Goal: Task Accomplishment & Management: Use online tool/utility

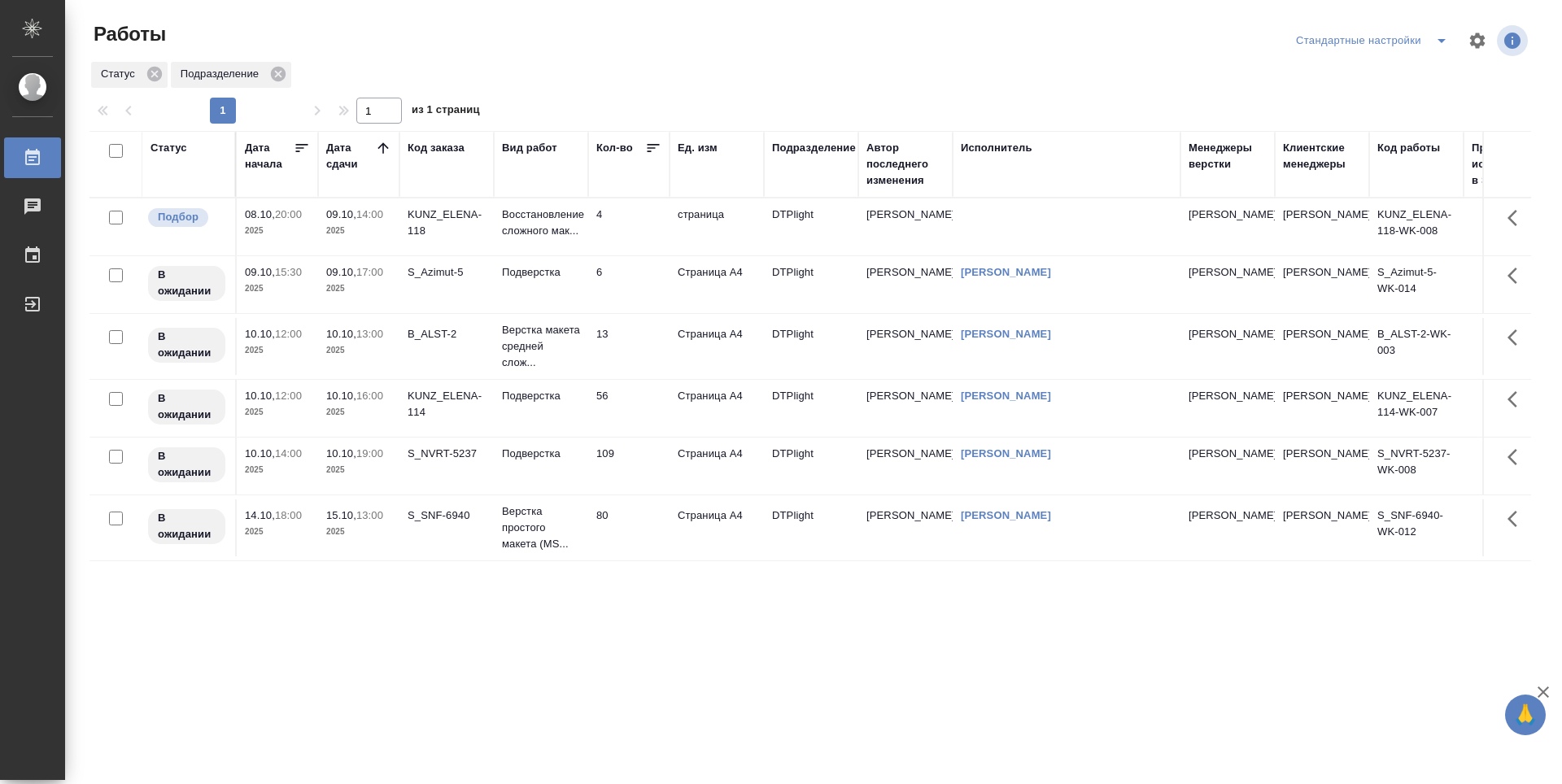
click at [507, 604] on div "Статус Дата начала Дата сдачи Код заказа Вид работ Кол-во Ед. изм Подразделение…" at bounding box center [810, 423] width 1442 height 585
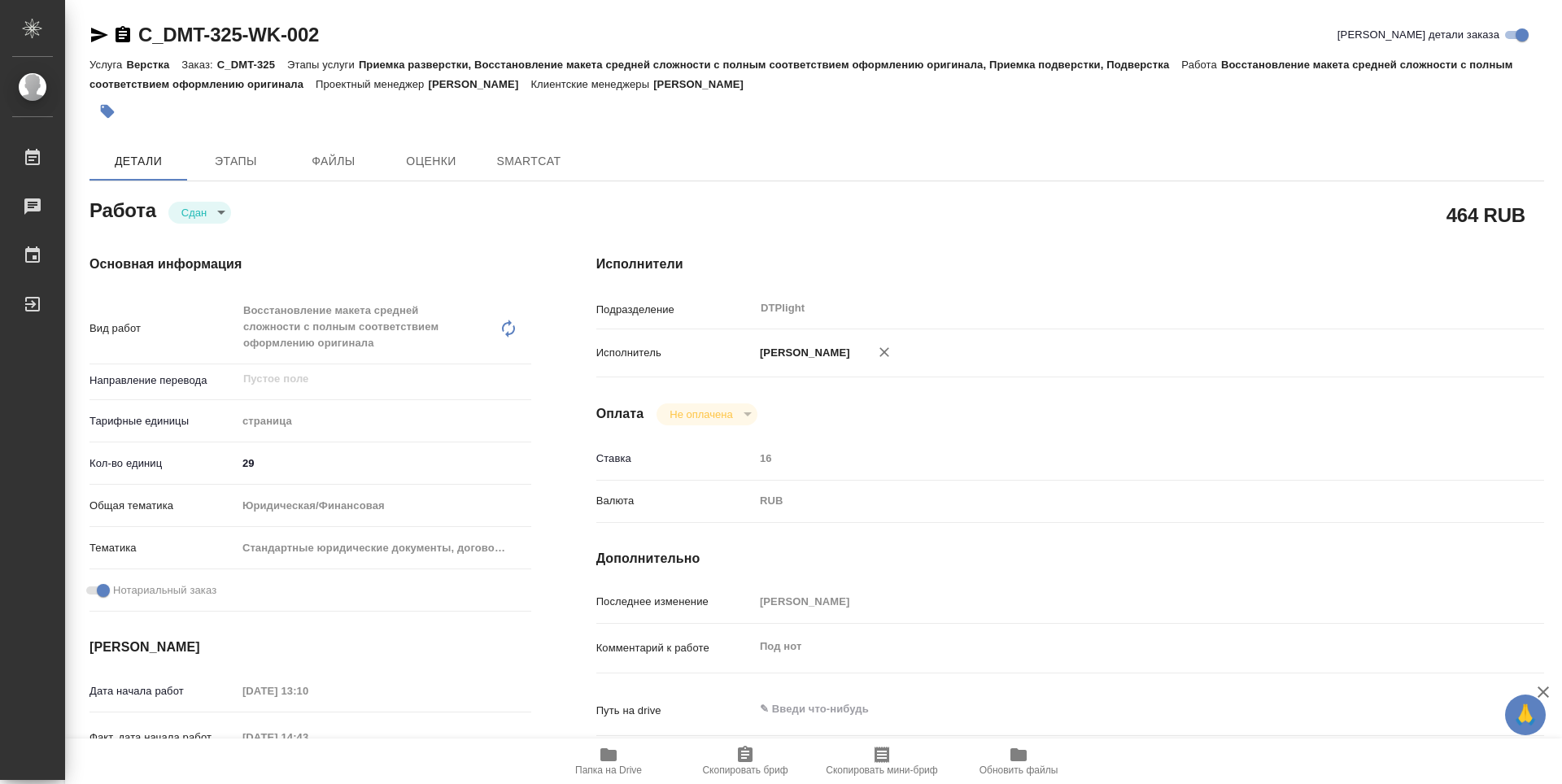
type textarea "x"
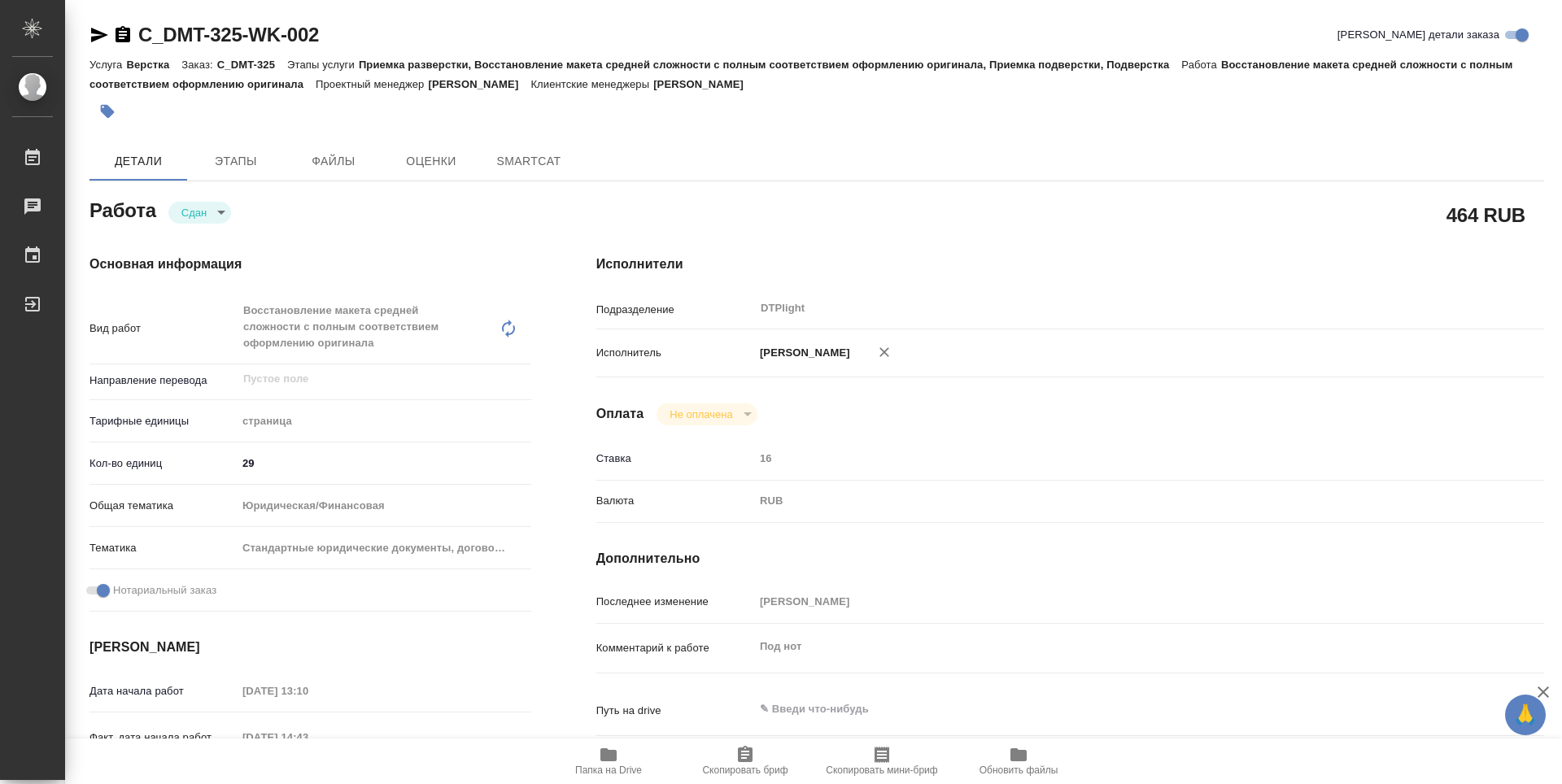
type textarea "x"
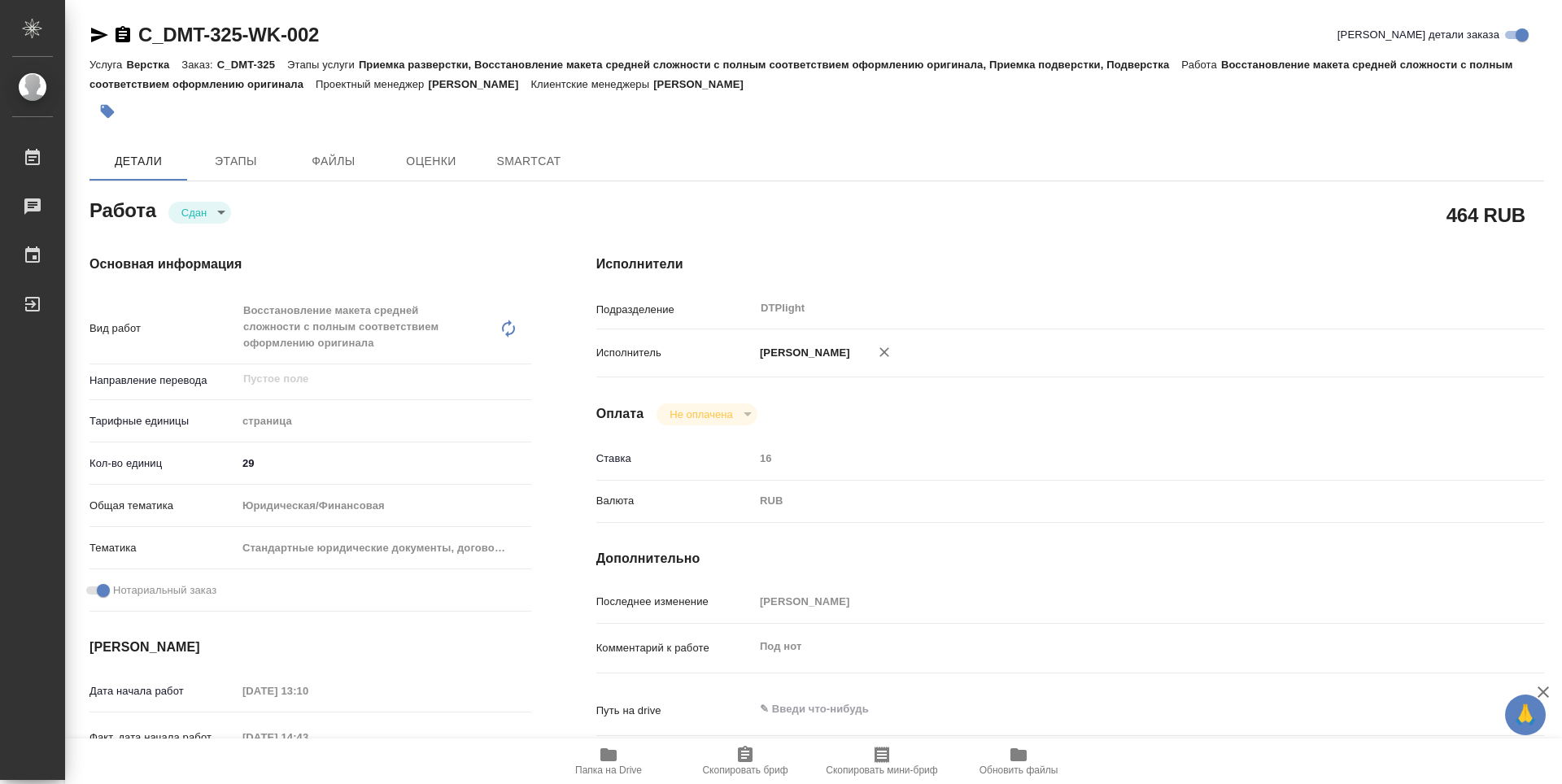
type textarea "x"
